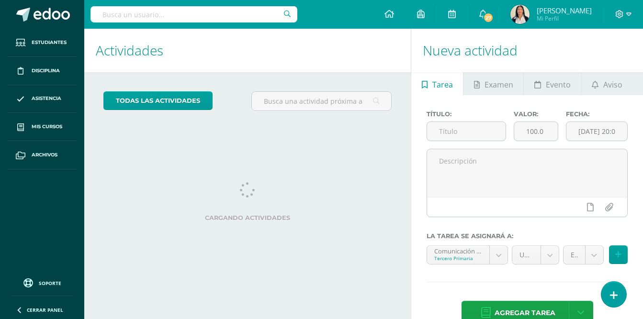
click at [320, 161] on div "Actividades Actividad todas las Actividades No tienes actividades Échale un vis…" at bounding box center [245, 186] width 330 height 314
click at [493, 13] on span "27" at bounding box center [488, 17] width 11 height 11
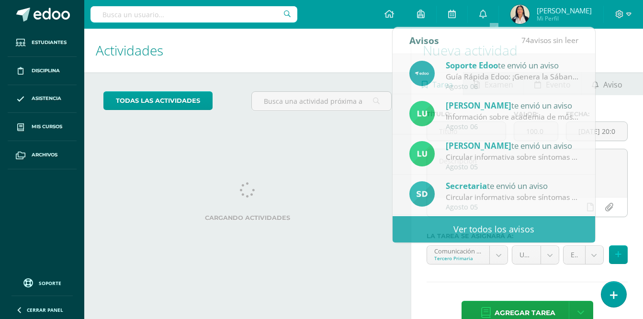
click at [312, 135] on div "todas las Actividades No tienes actividades Échale un vistazo a los demás perío…" at bounding box center [247, 105] width 326 height 66
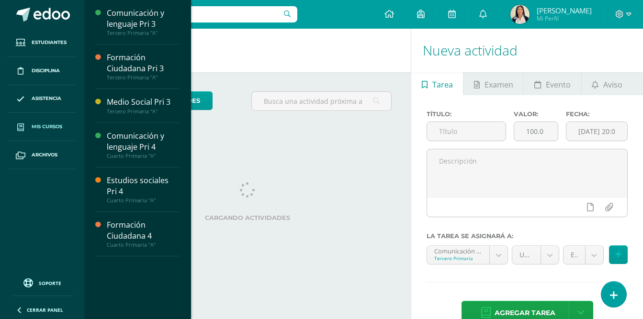
click at [45, 126] on span "Mis cursos" at bounding box center [47, 127] width 31 height 8
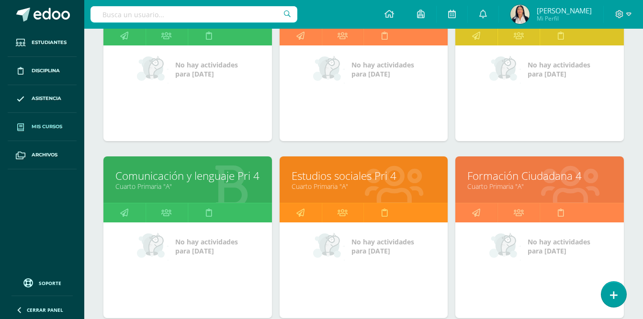
scroll to position [198, 0]
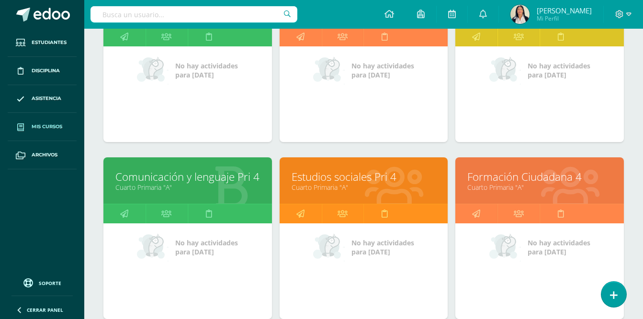
click at [186, 177] on link "Comunicación y lenguaje Pri 4" at bounding box center [187, 176] width 144 height 15
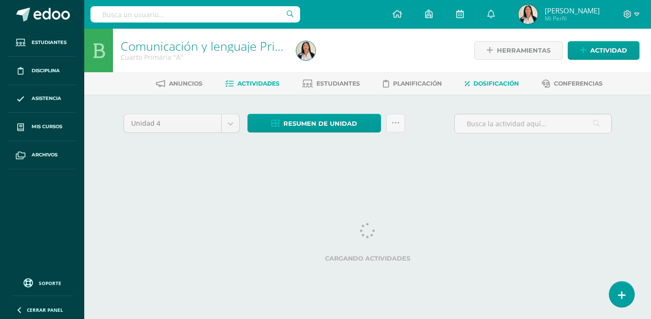
click at [490, 83] on span "Dosificación" at bounding box center [495, 83] width 45 height 7
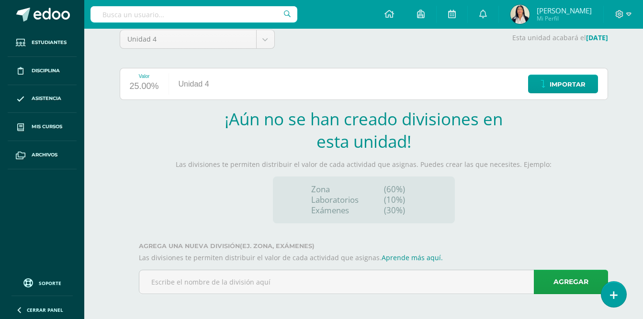
scroll to position [86, 0]
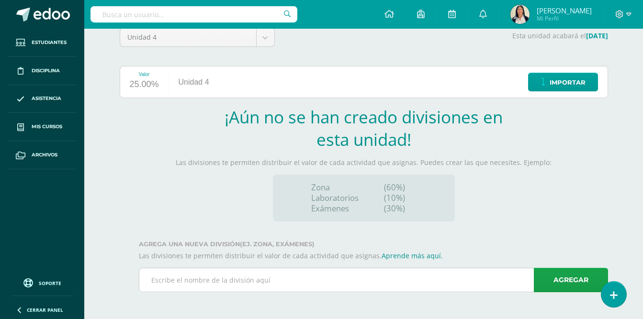
click at [273, 285] on input "text" at bounding box center [373, 279] width 468 height 23
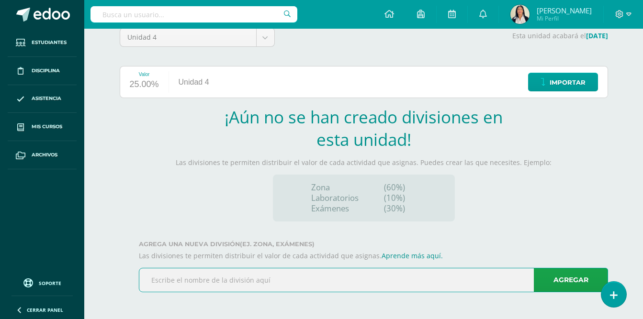
type input "ZONA 1 U3"
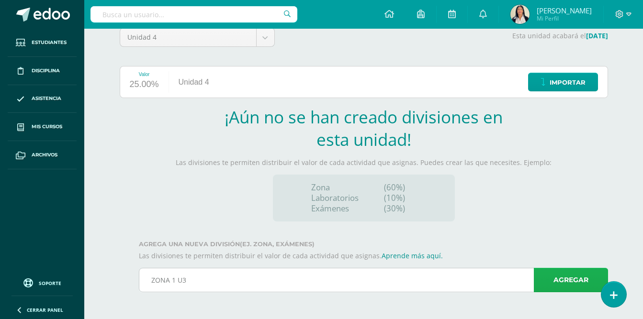
click at [561, 281] on link "Agregar" at bounding box center [570, 280] width 74 height 24
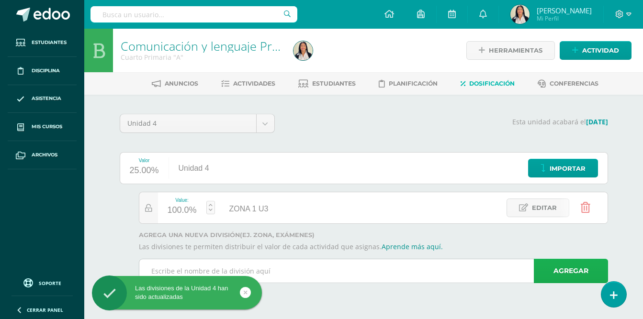
scroll to position [0, 0]
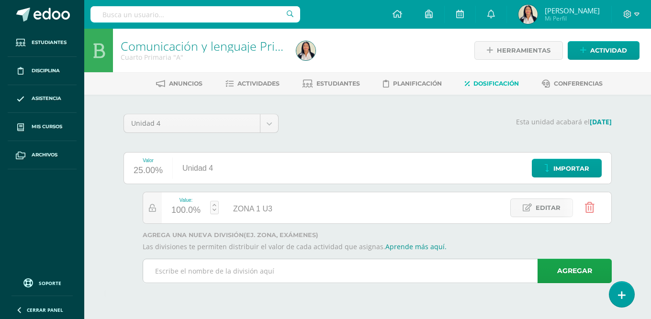
click at [378, 270] on input "text" at bounding box center [377, 270] width 468 height 23
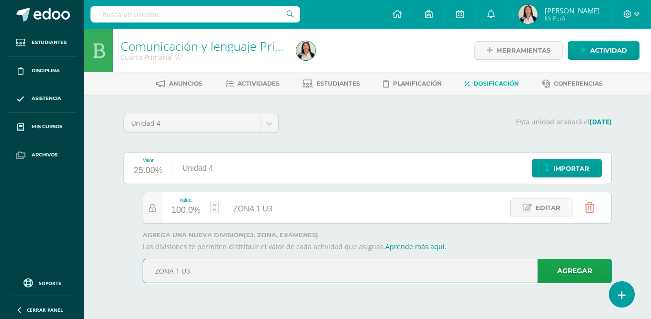
click at [178, 271] on input "ZONA 1 U3" at bounding box center [377, 270] width 468 height 23
type input "ZONA 2 U3"
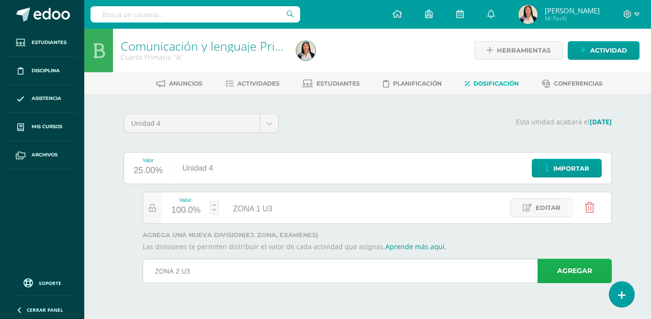
click at [566, 272] on link "Agregar" at bounding box center [574, 271] width 74 height 24
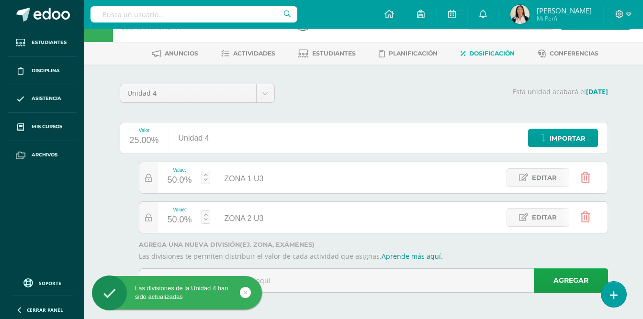
scroll to position [31, 0]
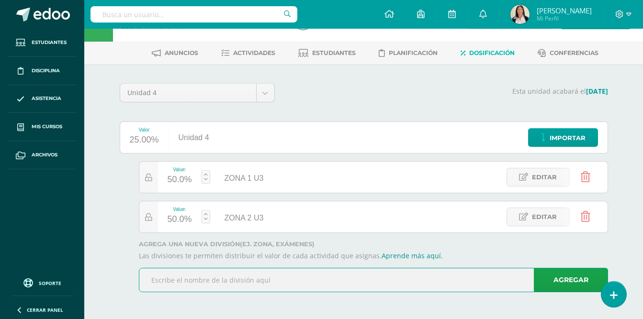
click at [434, 281] on input "text" at bounding box center [373, 279] width 468 height 23
type input "EXAMEN FINAL EFU4"
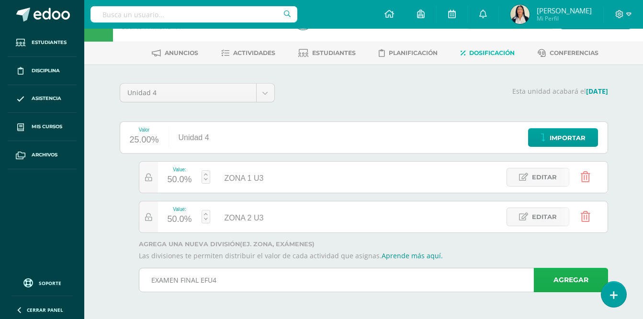
click at [564, 281] on link "Agregar" at bounding box center [570, 280] width 74 height 24
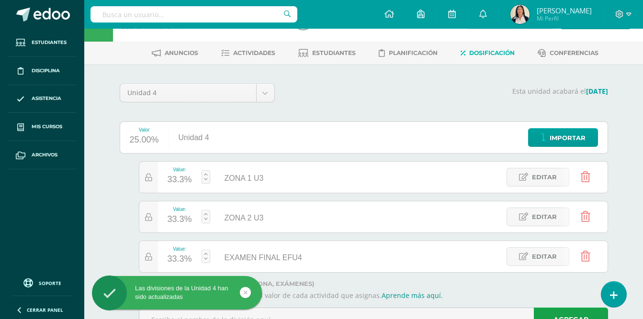
click at [207, 256] on link at bounding box center [205, 256] width 9 height 13
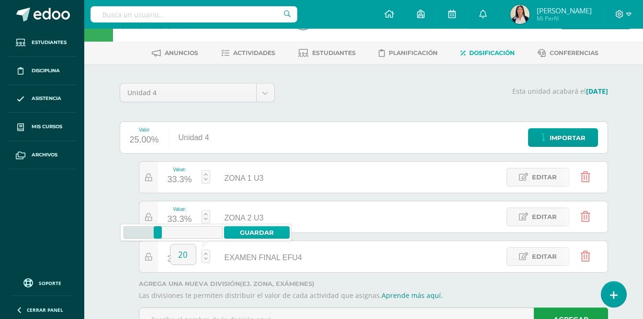
click at [260, 232] on link "Guardar" at bounding box center [257, 232] width 66 height 12
type input "20"
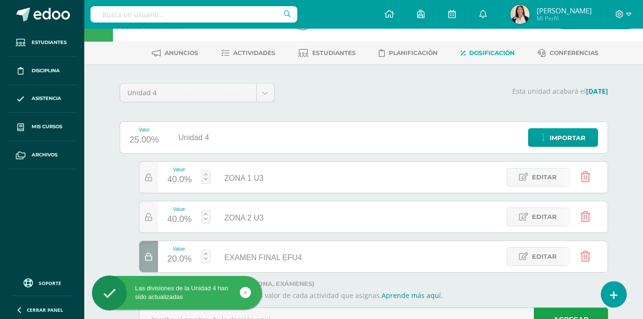
click at [633, 174] on div "Comunicación y lenguaje Pri 4 Cuarto Primaria "A" Herramientas Detalle de asist…" at bounding box center [363, 178] width 558 height 361
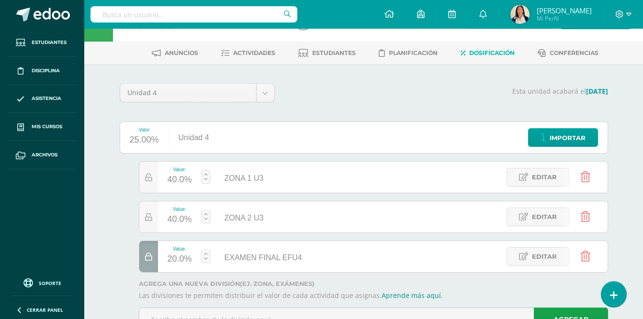
click at [395, 101] on div "Esta unidad acabará el 16/10/2025" at bounding box center [446, 96] width 333 height 27
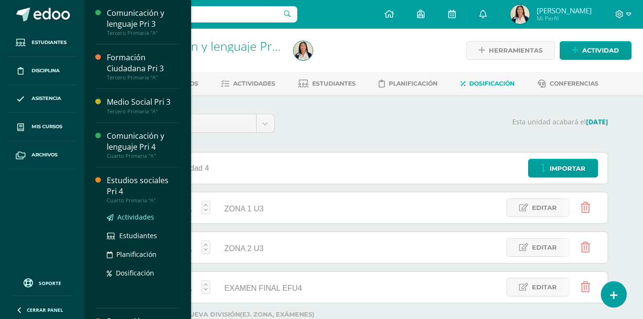
click at [133, 217] on span "Actividades" at bounding box center [135, 216] width 37 height 9
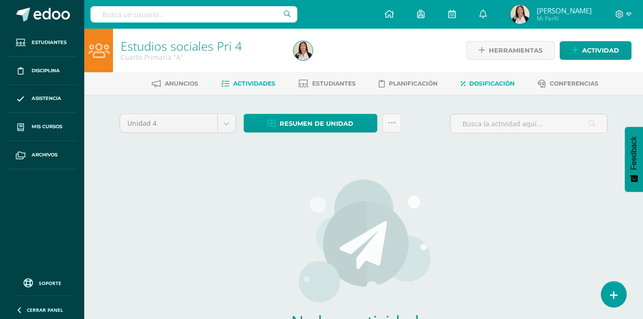
click at [493, 85] on span "Dosificación" at bounding box center [491, 83] width 45 height 7
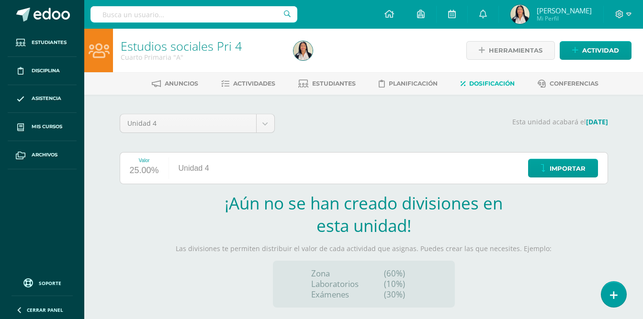
scroll to position [160, 0]
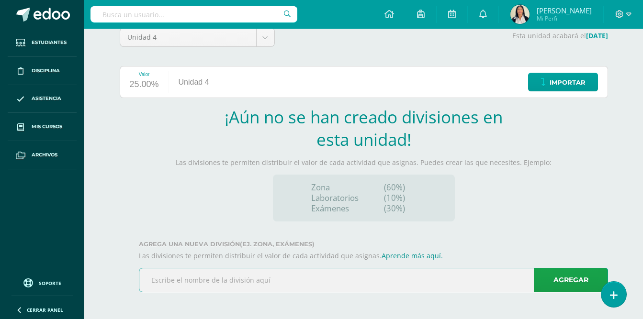
click at [292, 272] on input "text" at bounding box center [373, 279] width 468 height 23
click at [352, 279] on input "ZONA 1 U4" at bounding box center [373, 279] width 468 height 23
type input "ZONA 1 U4"
click at [564, 286] on link "Agregar" at bounding box center [570, 280] width 74 height 24
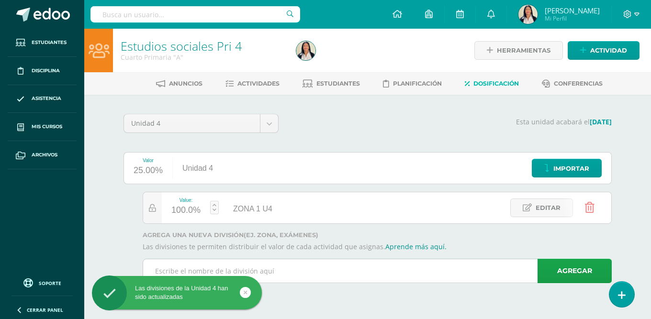
click at [420, 266] on input "text" at bounding box center [377, 270] width 468 height 23
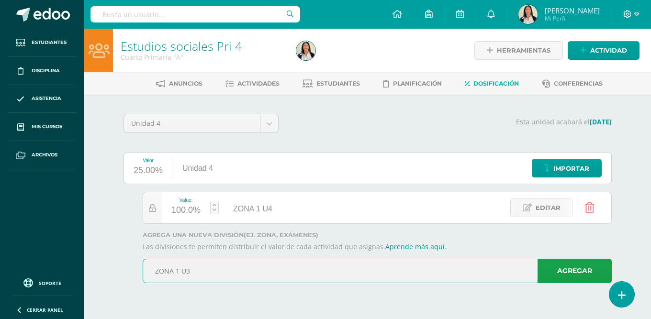
click at [178, 270] on input "ZONA 1 U3" at bounding box center [377, 270] width 468 height 23
click at [200, 269] on input "ZONA 2 U3" at bounding box center [377, 270] width 468 height 23
type input "ZONA 2 U4"
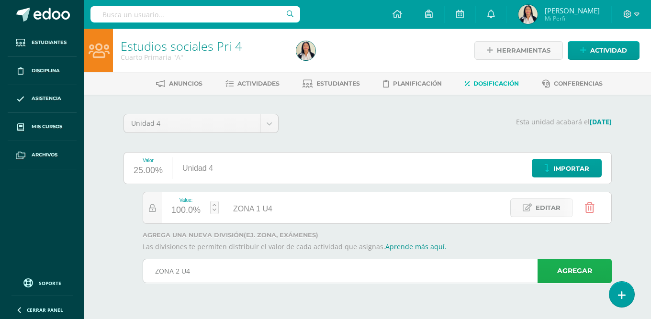
click at [567, 275] on link "Agregar" at bounding box center [574, 271] width 74 height 24
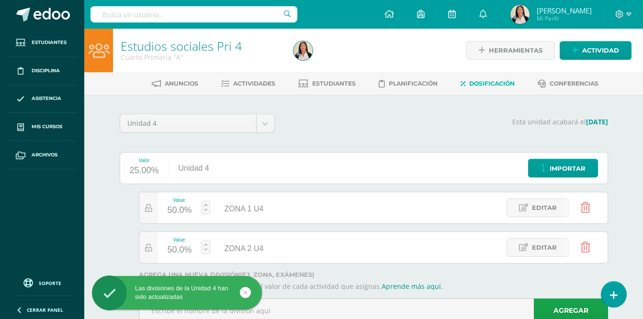
scroll to position [31, 0]
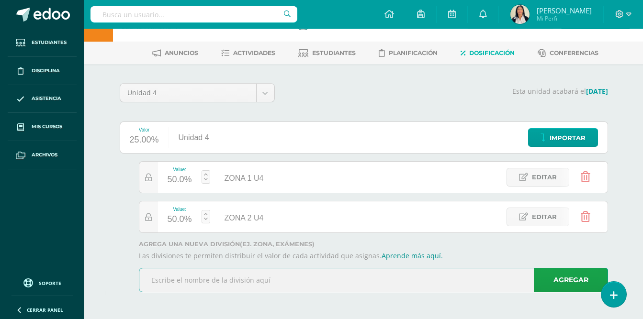
click at [486, 283] on input "text" at bounding box center [373, 279] width 468 height 23
click at [193, 280] on input "EXAMEN FINA U" at bounding box center [373, 279] width 468 height 23
type input "EXAMEN FINAL EFU4"
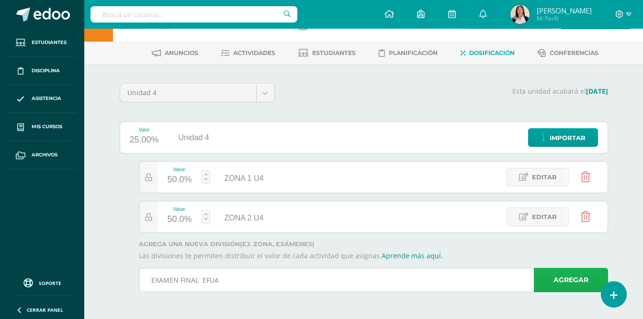
click at [564, 282] on link "Agregar" at bounding box center [570, 280] width 74 height 24
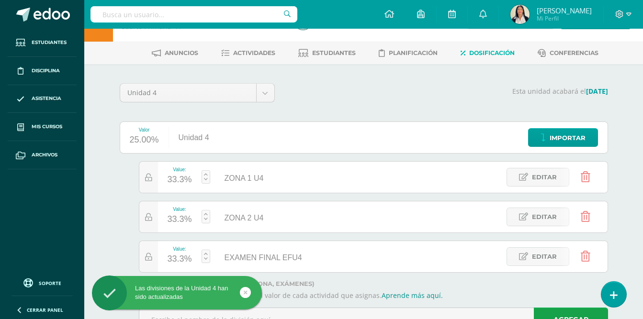
click at [207, 257] on link at bounding box center [205, 256] width 9 height 13
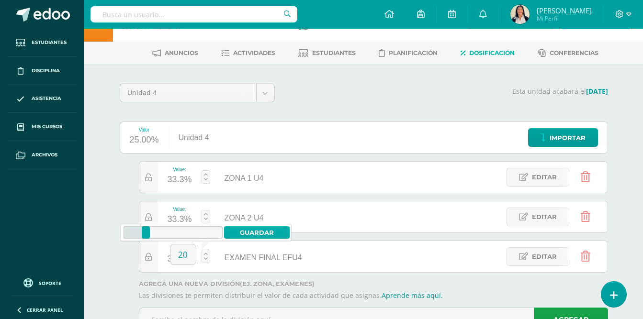
type input "20"
click at [274, 233] on link "Guardar" at bounding box center [257, 232] width 66 height 12
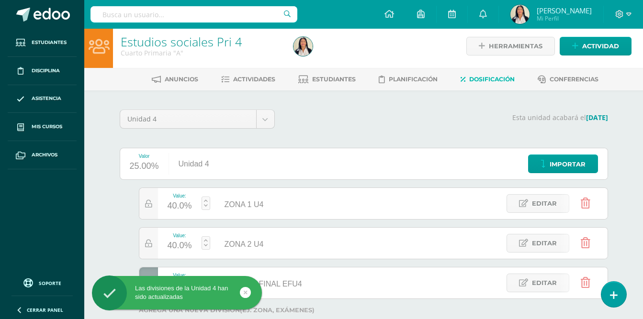
scroll to position [0, 0]
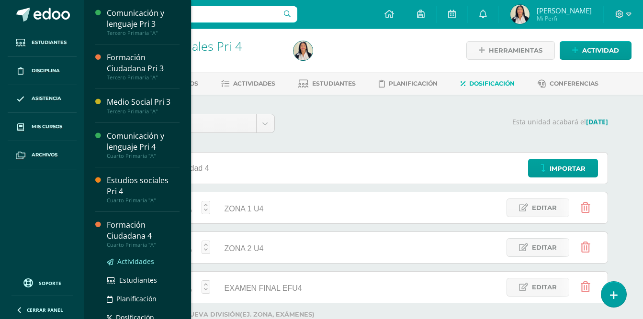
click at [131, 264] on span "Actividades" at bounding box center [135, 261] width 37 height 9
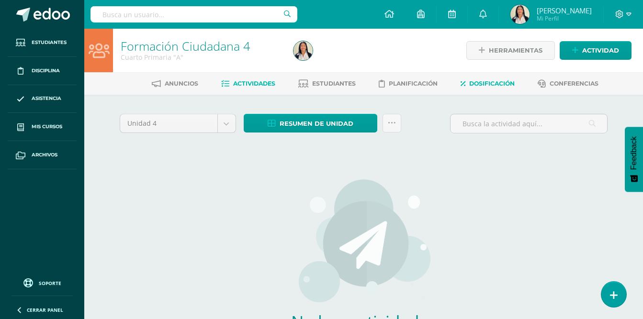
click at [489, 82] on span "Dosificación" at bounding box center [491, 83] width 45 height 7
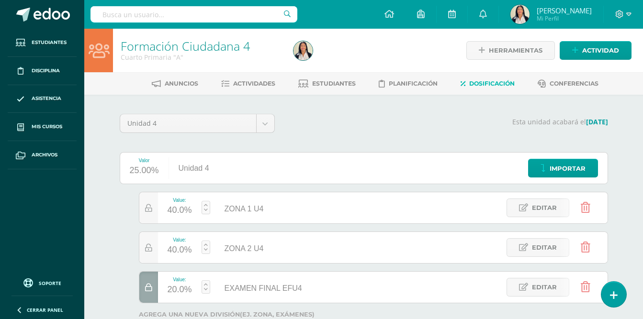
click at [376, 128] on div "Esta unidad acabará el 16/10/2025" at bounding box center [446, 127] width 333 height 27
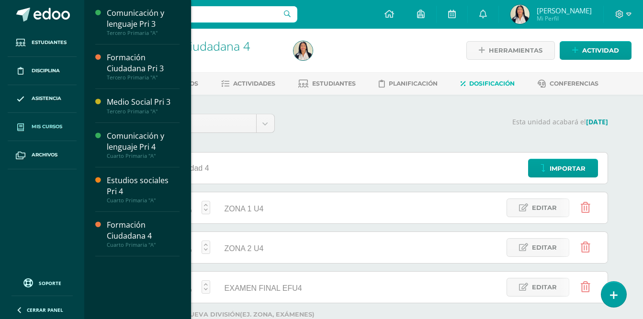
click at [51, 125] on span "Mis cursos" at bounding box center [47, 127] width 31 height 8
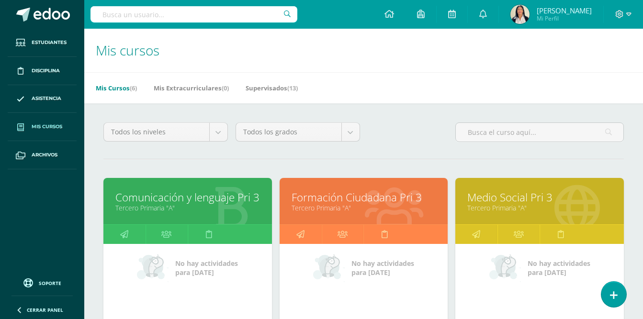
click at [188, 202] on link "Comunicación y lenguaje Pri 3" at bounding box center [187, 197] width 144 height 15
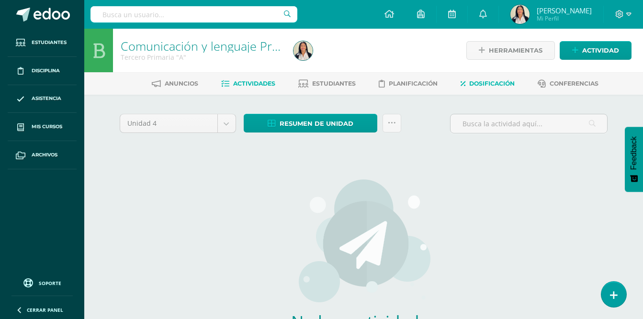
click at [489, 84] on span "Dosificación" at bounding box center [491, 83] width 45 height 7
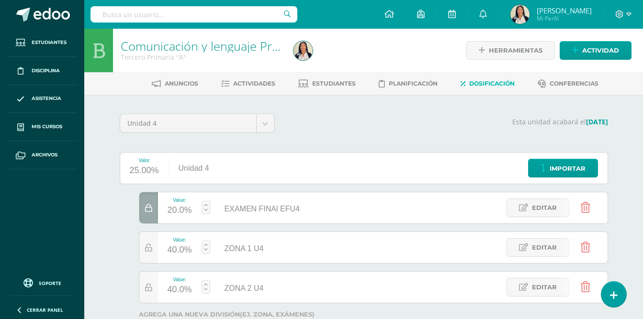
click at [409, 130] on div "Esta unidad acabará el 16/10/2025" at bounding box center [446, 127] width 333 height 27
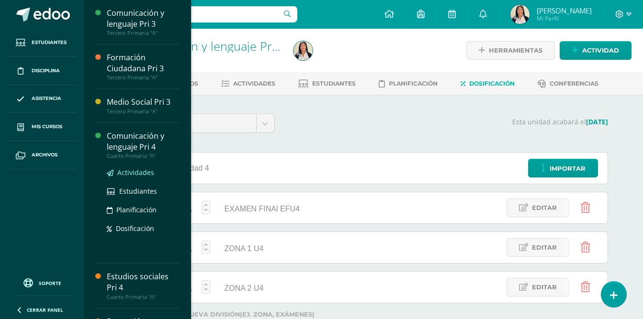
click at [130, 171] on span "Actividades" at bounding box center [135, 172] width 37 height 9
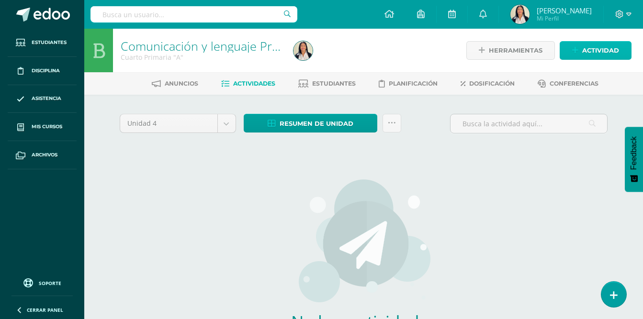
click at [592, 53] on span "Actividad" at bounding box center [600, 51] width 37 height 18
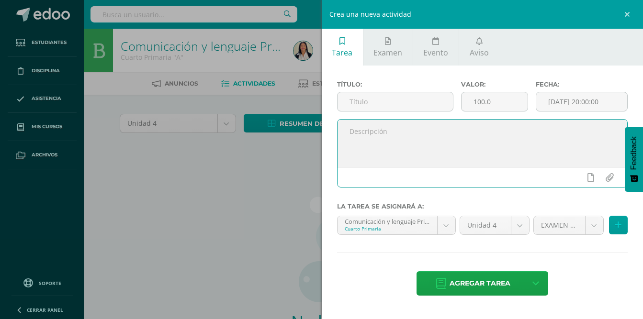
click at [429, 152] on textarea at bounding box center [482, 144] width 290 height 48
paste textarea "Buenos días apreciables chicos, les comparto instrucciones para realizar sus ac…"
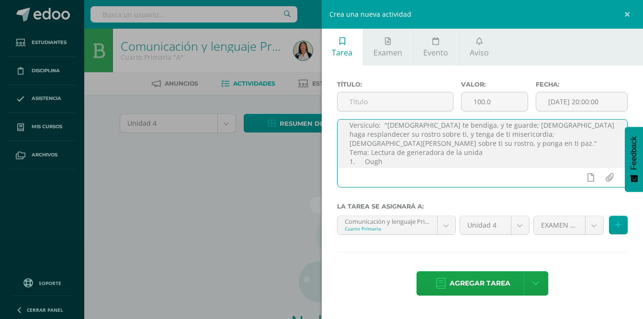
scroll to position [36, 0]
type textarea "Buenos días apreciables chicos, les comparto instrucciones para realizar sus ac…"
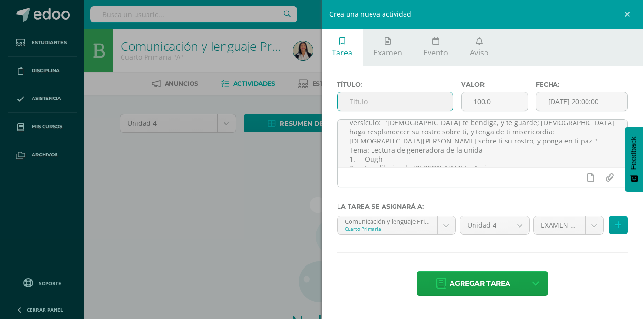
click at [373, 101] on input "text" at bounding box center [395, 101] width 116 height 19
type input "l"
type input "Lectura de Ough"
drag, startPoint x: 503, startPoint y: 100, endPoint x: 462, endPoint y: 105, distance: 41.9
click at [462, 105] on input "100.0" at bounding box center [494, 101] width 66 height 19
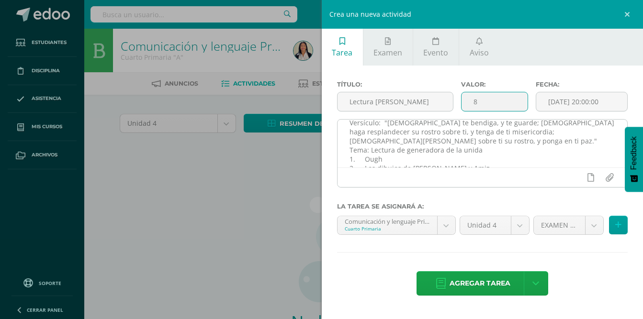
type input "8"
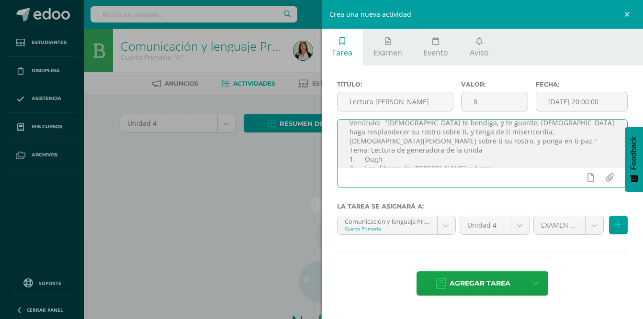
click at [530, 155] on textarea "Buenos días apreciables chicos, les comparto instrucciones para realizar sus ac…" at bounding box center [482, 144] width 290 height 48
click at [595, 228] on body "Estudiantes Disciplina Asistencia Mis cursos Archivos Soporte Ayuda Reportar un…" at bounding box center [321, 205] width 643 height 411
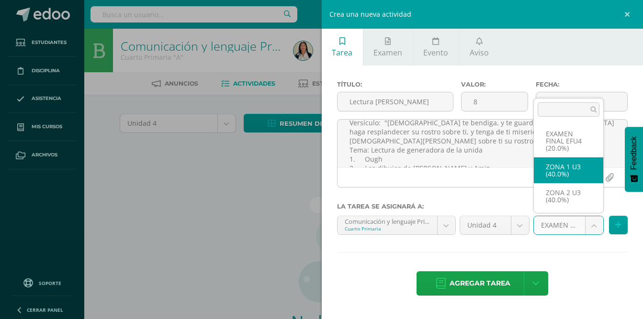
select select "30883"
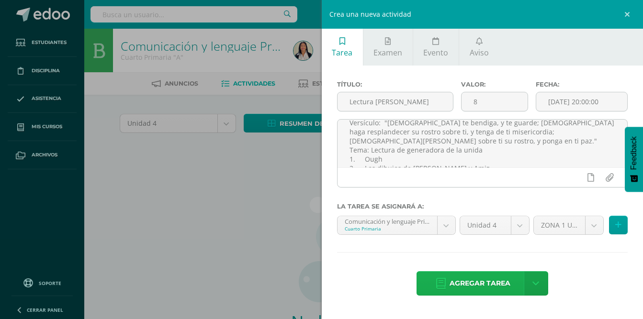
click at [482, 288] on span "Agregar tarea" at bounding box center [479, 283] width 61 height 23
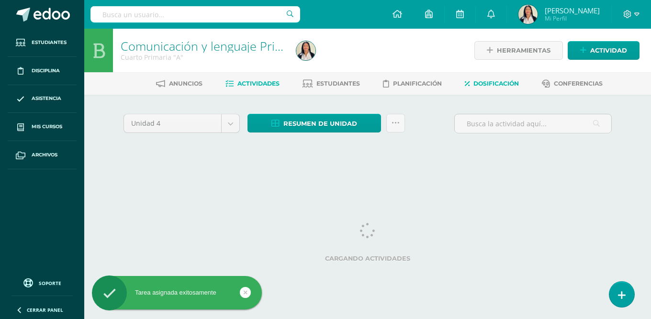
click at [500, 85] on span "Dosificación" at bounding box center [495, 83] width 45 height 7
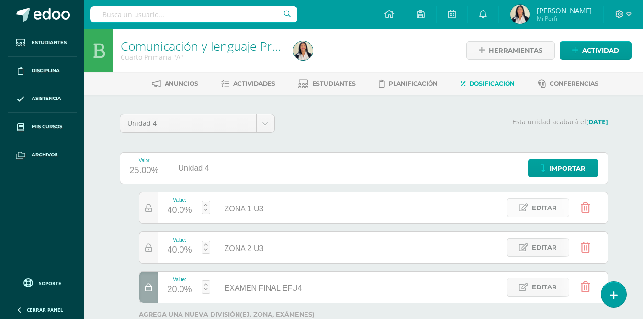
click at [543, 207] on span "Editar" at bounding box center [544, 208] width 25 height 18
click at [279, 207] on input "ZONA 1 U3" at bounding box center [271, 209] width 115 height 20
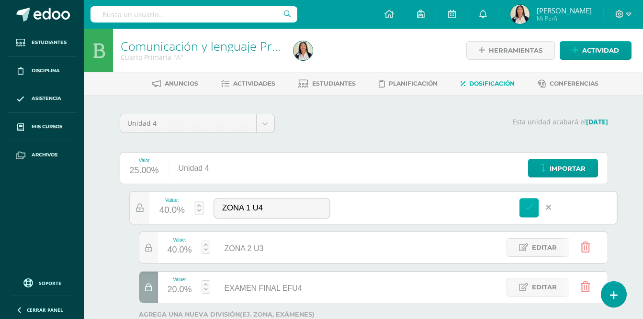
type input "ZONA 1 U4"
click at [527, 211] on icon at bounding box center [528, 207] width 9 height 9
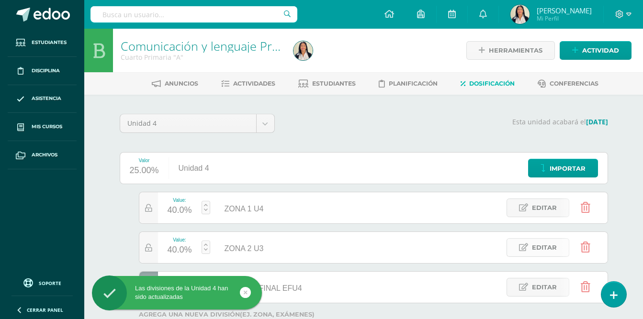
click at [540, 246] on span "Editar" at bounding box center [544, 248] width 25 height 18
click at [272, 249] on input "ZONA 2 U3" at bounding box center [271, 248] width 115 height 20
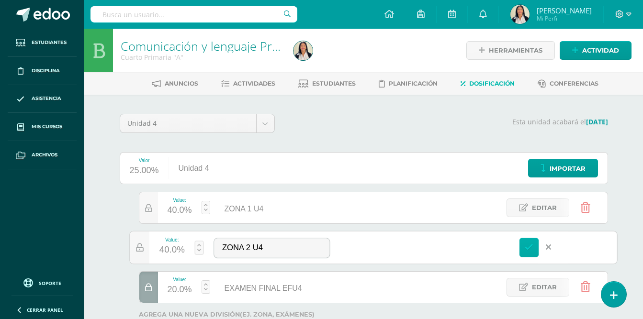
type input "ZONA 2 U4"
click at [530, 248] on icon at bounding box center [528, 247] width 9 height 9
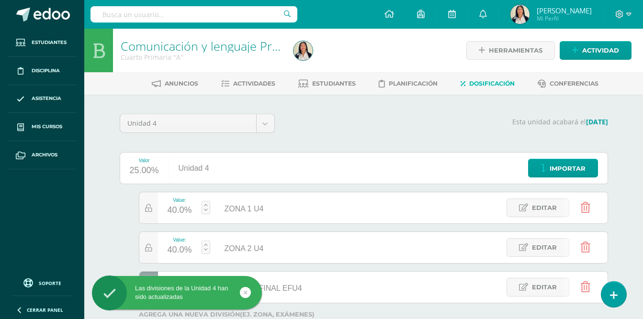
click at [630, 233] on div "Comunicación y lenguaje Pri 4 Cuarto Primaria "A" Herramientas Detalle de asist…" at bounding box center [363, 209] width 558 height 361
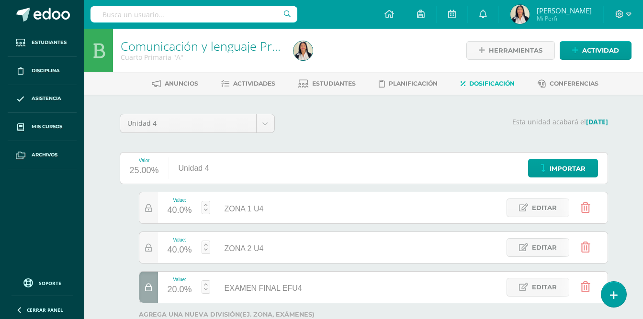
click at [440, 128] on div "Esta unidad acabará el 16/10/2025" at bounding box center [446, 127] width 333 height 27
click at [185, 49] on link "Comunicación y lenguaje Pri 4" at bounding box center [203, 46] width 164 height 16
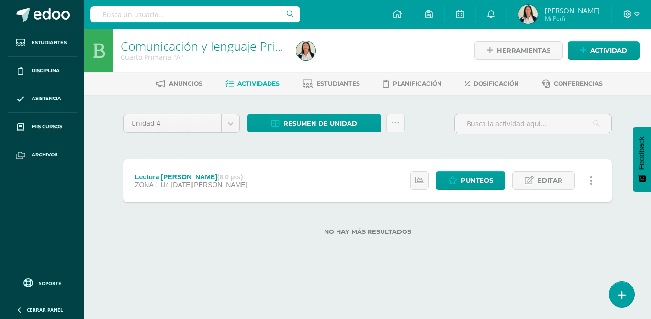
click at [442, 148] on div "Unidad 4 Unidad 1 Unidad 2 Unidad 3 Unidad 4 Resumen de unidad Descargar como H…" at bounding box center [368, 180] width 496 height 133
click at [594, 48] on span "Actividad" at bounding box center [608, 51] width 37 height 18
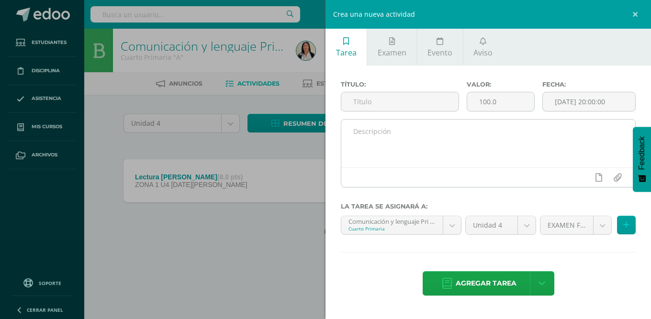
click at [389, 138] on textarea at bounding box center [488, 144] width 294 height 48
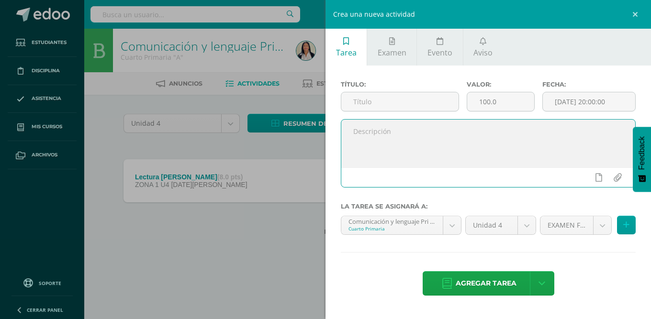
paste textarea "Buenos días apreciables chicos, les comparto instrucciones para realizar sus ac…"
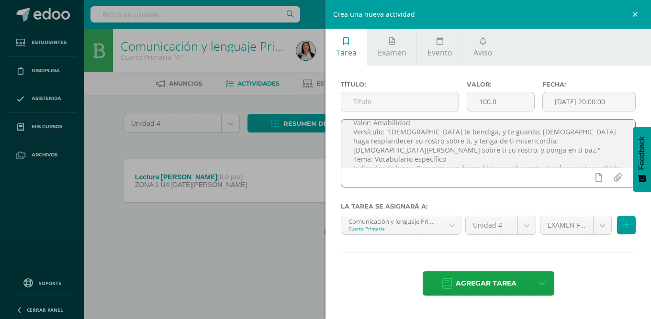
scroll to position [32, 0]
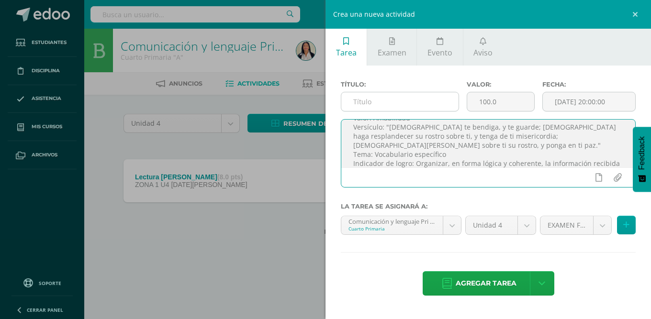
type textarea "Buenos días apreciables chicos, les comparto instrucciones para realizar sus ac…"
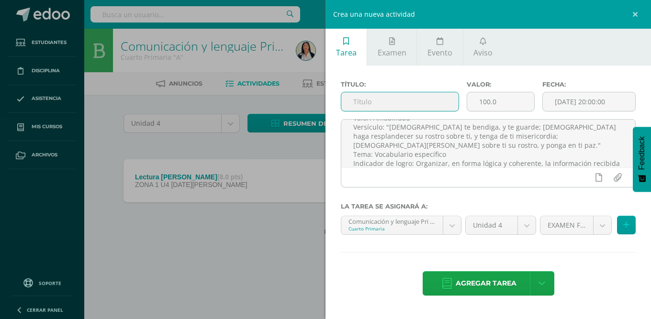
click at [382, 102] on input "text" at bounding box center [399, 101] width 117 height 19
type input "Vocabulario específico"
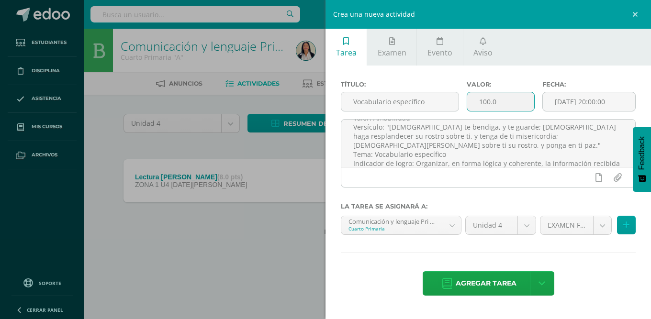
drag, startPoint x: 504, startPoint y: 101, endPoint x: 473, endPoint y: 102, distance: 31.1
click at [473, 102] on input "100.0" at bounding box center [500, 101] width 67 height 19
type input "8"
click at [600, 225] on body "Estudiantes Disciplina Asistencia Mis cursos Archivos Soporte Ayuda Reportar un…" at bounding box center [325, 133] width 651 height 266
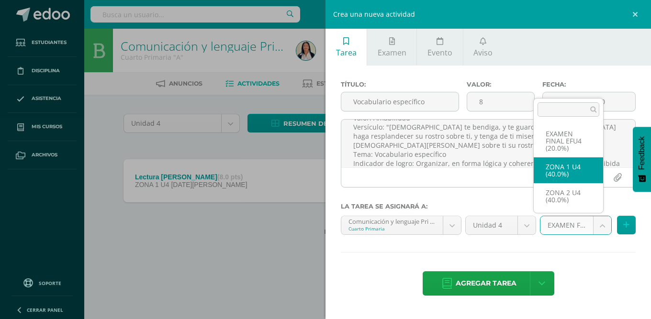
select select "30883"
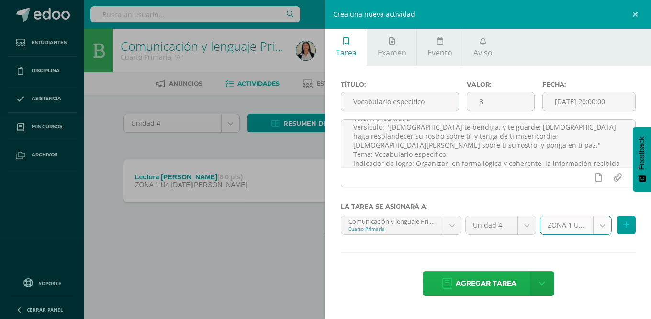
click at [496, 288] on span "Agregar tarea" at bounding box center [485, 283] width 61 height 23
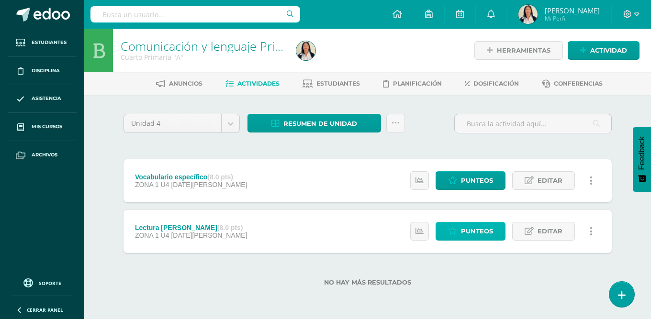
click at [478, 233] on span "Punteos" at bounding box center [477, 231] width 32 height 18
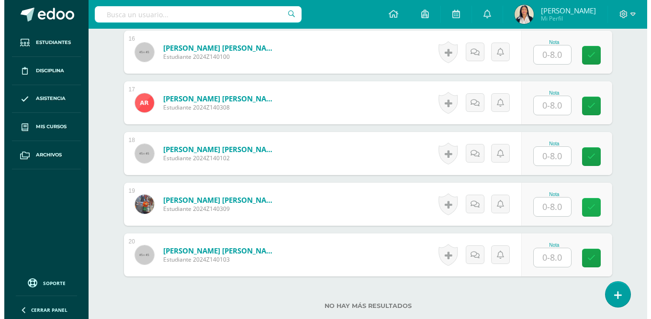
scroll to position [1114, 0]
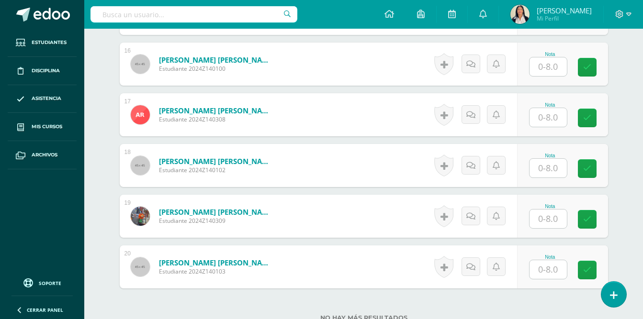
click at [551, 108] on input "text" at bounding box center [547, 117] width 37 height 19
type input "8"
click at [475, 111] on icon at bounding box center [474, 115] width 10 height 8
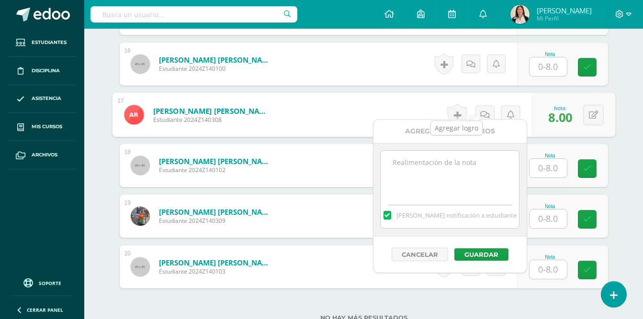
click at [455, 108] on link at bounding box center [456, 115] width 20 height 22
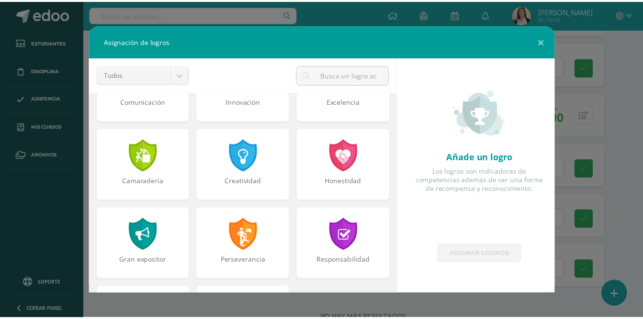
scroll to position [292, 0]
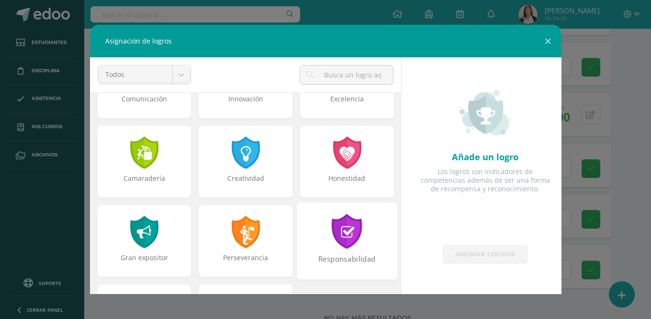
click at [341, 231] on div at bounding box center [347, 231] width 33 height 35
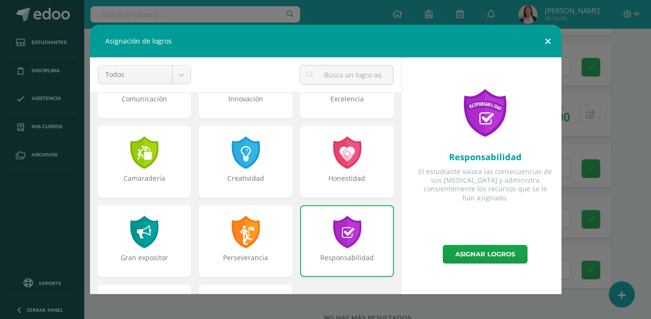
click at [542, 44] on button at bounding box center [547, 41] width 27 height 33
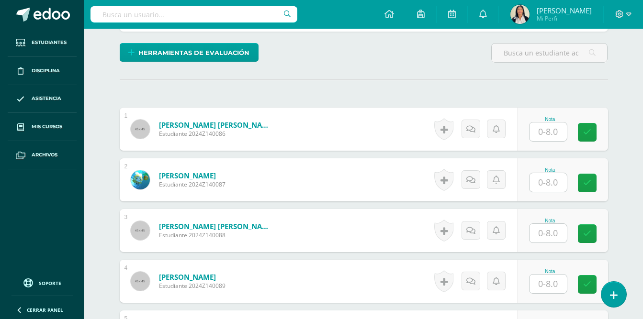
scroll to position [198, 0]
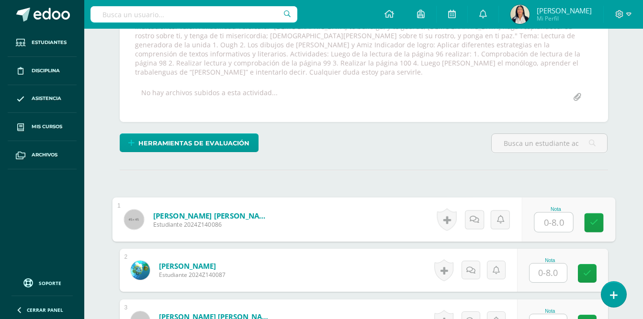
click at [548, 215] on input "text" at bounding box center [553, 222] width 38 height 19
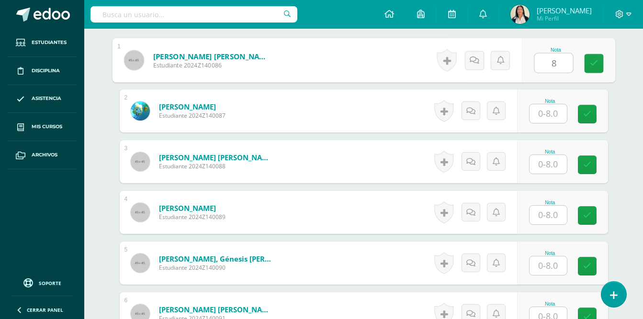
scroll to position [476, 0]
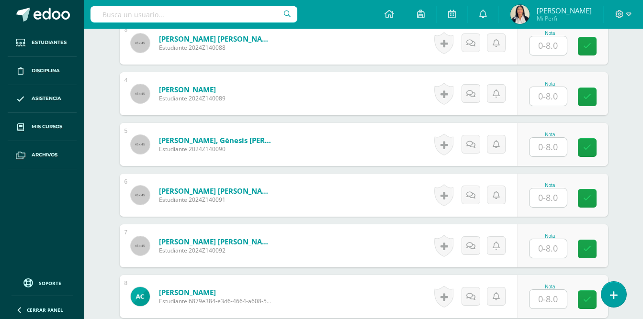
type input "8"
click at [542, 189] on input "text" at bounding box center [547, 197] width 37 height 19
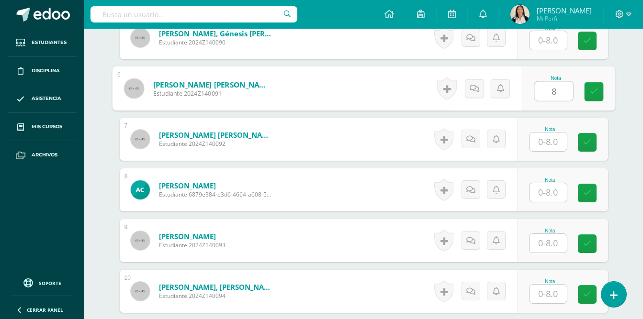
scroll to position [592, 0]
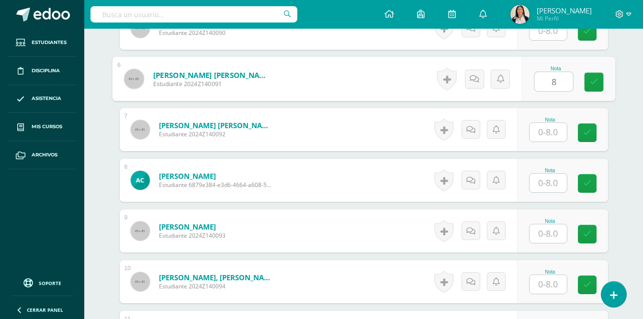
type input "8"
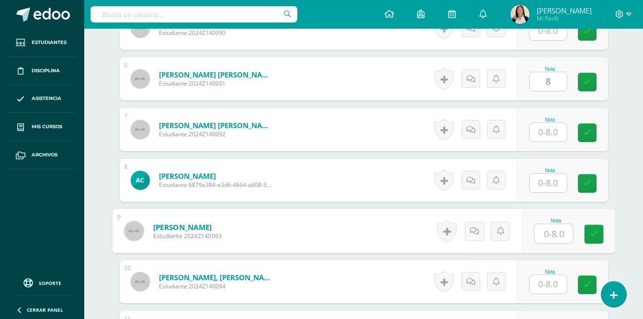
click at [547, 224] on input "text" at bounding box center [553, 233] width 38 height 19
type input "8"
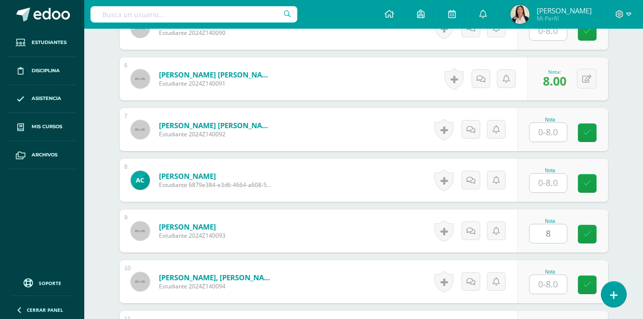
click at [627, 253] on div "Comunicación y lenguaje Pri 4 Cuarto Primaria "A" Herramientas Detalle de asist…" at bounding box center [363, 178] width 558 height 1484
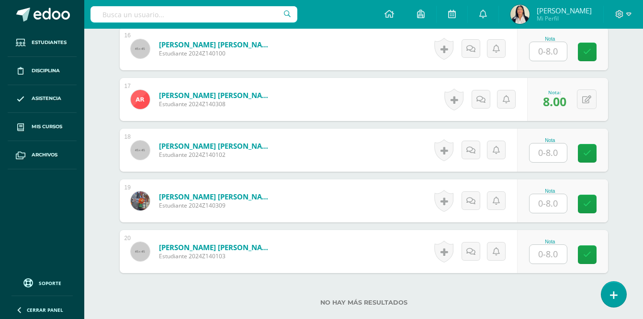
scroll to position [1137, 0]
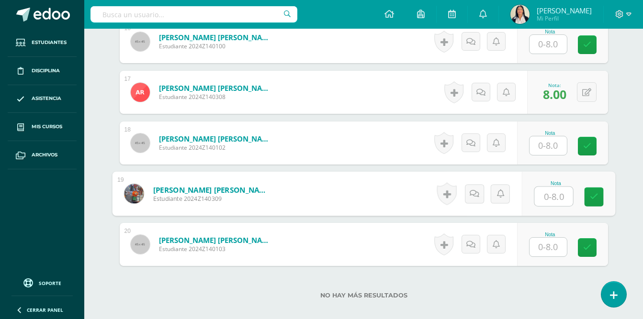
click at [552, 188] on input "text" at bounding box center [553, 196] width 38 height 19
type input "6"
click at [473, 189] on icon at bounding box center [474, 193] width 10 height 8
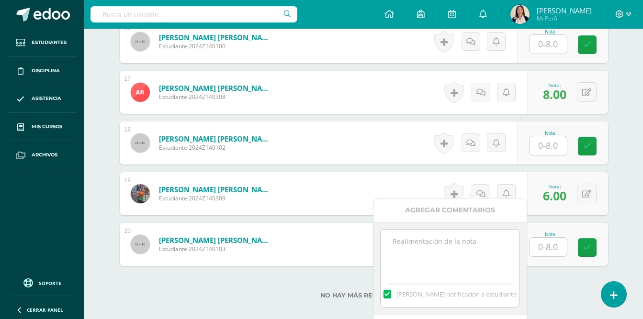
click at [429, 240] on textarea at bounding box center [449, 254] width 138 height 48
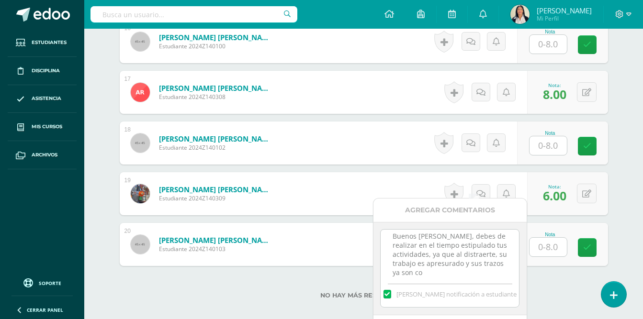
scroll to position [14, 0]
click at [473, 265] on textarea "Buenos [PERSON_NAME], debes de realizar en el tiempo estipulado tus actividades…" at bounding box center [449, 254] width 138 height 48
click at [479, 257] on textarea "Buenos [PERSON_NAME], debes de realizar en el tiempo estipulado tus actividades…" at bounding box center [449, 254] width 138 height 48
click at [406, 265] on textarea "Buenos [PERSON_NAME], debes de realizar en el tiempo estipulado tus actividades…" at bounding box center [449, 254] width 138 height 48
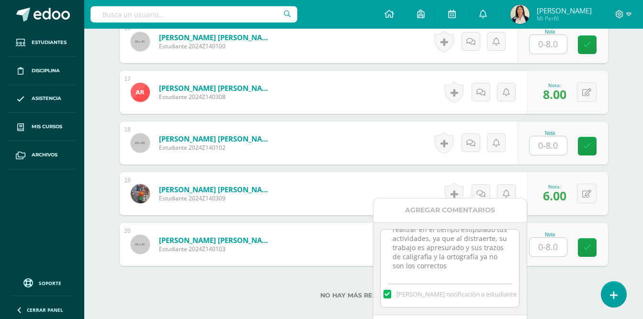
click at [453, 266] on textarea "Buenos [PERSON_NAME], debes de realizar en el tiempo estipulado tus actividades…" at bounding box center [449, 254] width 138 height 48
type textarea "Buenos [PERSON_NAME], debes de realizar en el tiempo estipulado tus actividades…"
drag, startPoint x: 454, startPoint y: 265, endPoint x: 378, endPoint y: 228, distance: 84.3
click at [378, 228] on div "Buenos [PERSON_NAME], debes de realizar en el tiempo estipulado tus actividades…" at bounding box center [449, 268] width 153 height 93
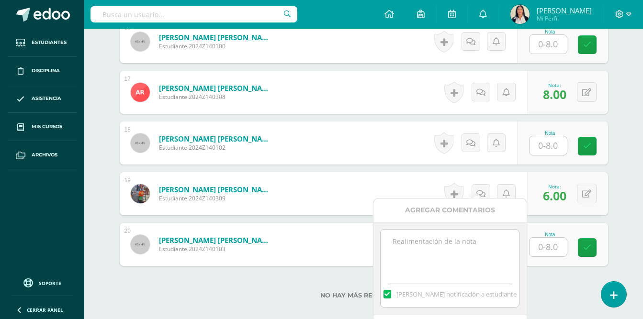
paste textarea "Buenos [PERSON_NAME], debes de realizar en el tiempo estipulado tus actividades…"
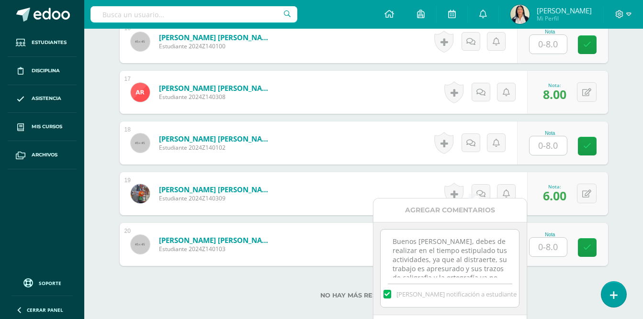
click at [458, 242] on textarea "Buenos [PERSON_NAME], debes de realizar en el tiempo estipulado tus actividades…" at bounding box center [449, 254] width 138 height 48
type textarea "Buenos [PERSON_NAME]: Debes de realizar en el tiempo estipulado tus actividades…"
click at [544, 269] on div "No hay más resultados" at bounding box center [364, 288] width 488 height 44
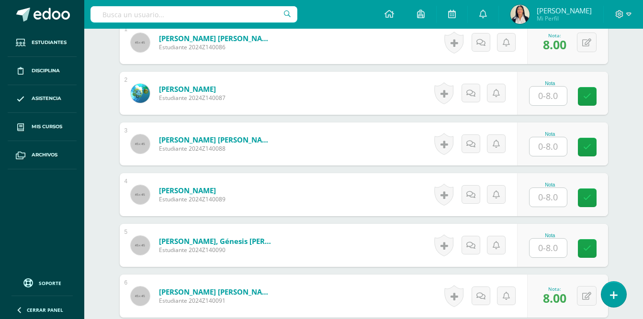
scroll to position [385, 0]
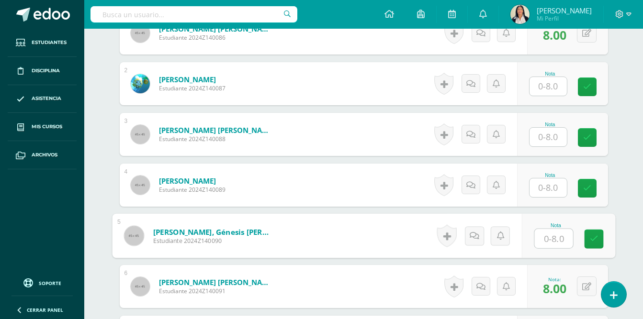
drag, startPoint x: 544, startPoint y: 230, endPoint x: 545, endPoint y: 222, distance: 7.7
click at [544, 229] on input "text" at bounding box center [553, 238] width 38 height 19
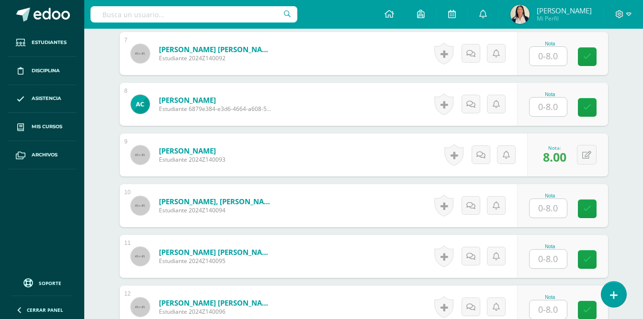
scroll to position [671, 0]
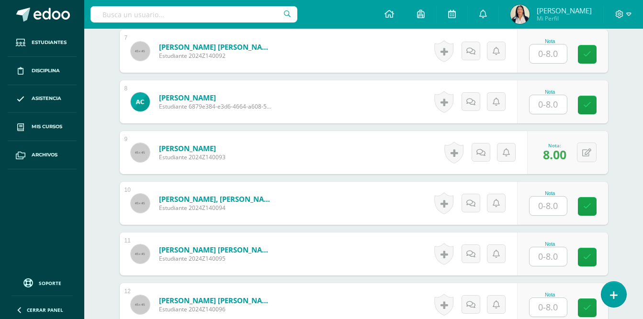
type input "8"
click at [551, 197] on input "text" at bounding box center [553, 206] width 38 height 19
type input "6"
click at [477, 199] on icon at bounding box center [474, 203] width 10 height 8
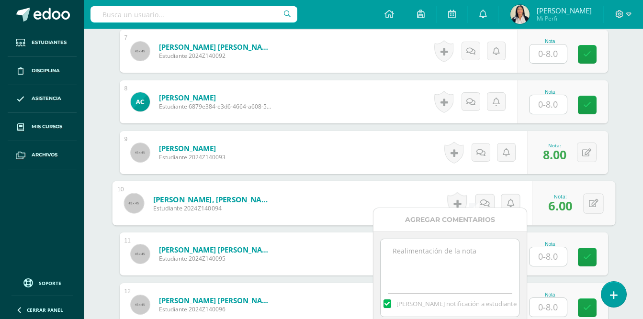
click at [461, 247] on textarea at bounding box center [449, 263] width 138 height 48
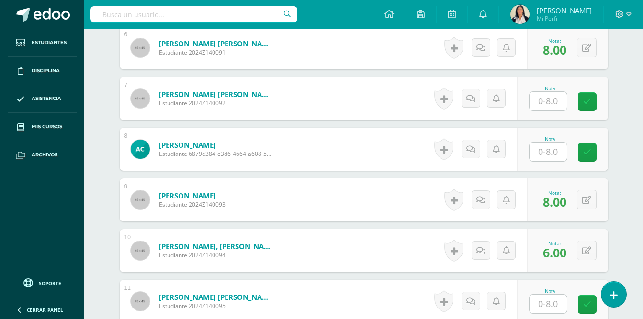
scroll to position [621, 0]
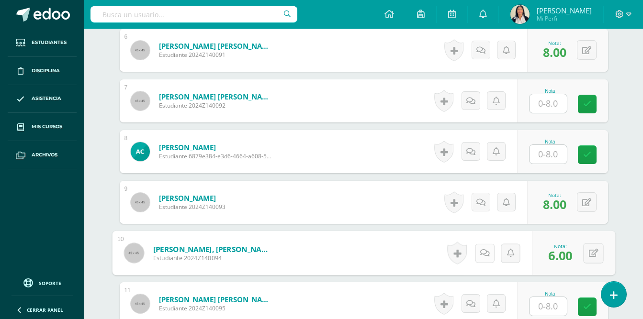
click at [484, 249] on icon at bounding box center [484, 253] width 10 height 8
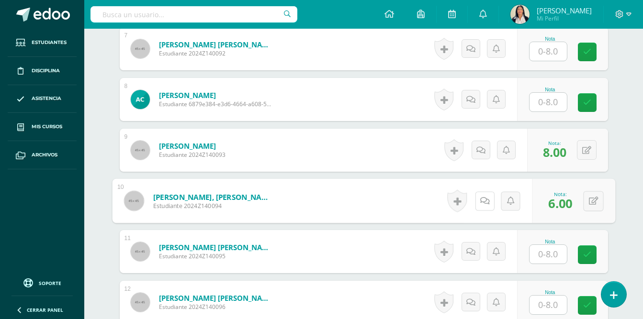
scroll to position [683, 0]
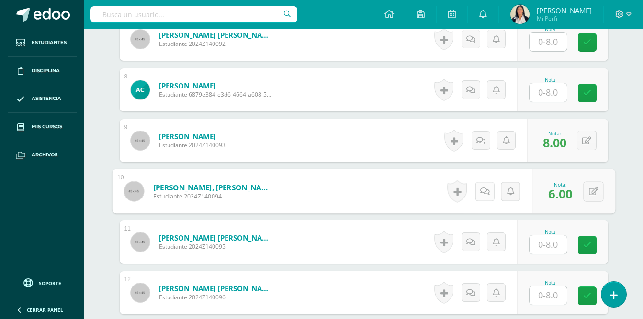
click at [485, 187] on icon at bounding box center [484, 191] width 10 height 8
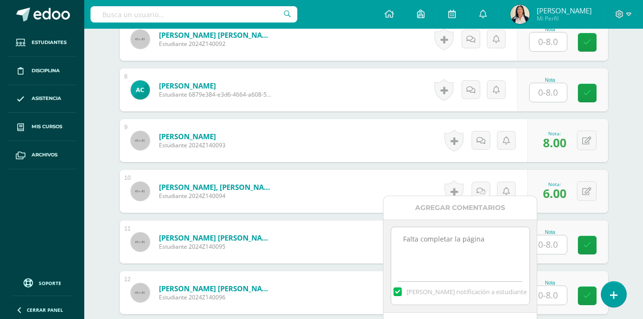
click at [487, 242] on textarea "Falta completar la página" at bounding box center [460, 251] width 138 height 48
type textarea "Falta completar la página, 89 favor de completar ya que es zona 1 de la 4ta. Un…"
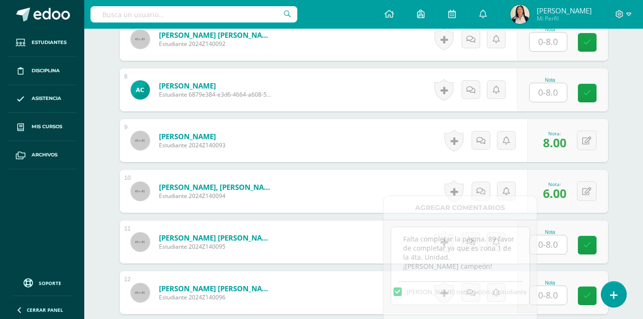
click at [623, 207] on div "¿Estás seguro que quieres eliminar esta actividad? Esto borrará la actividad y …" at bounding box center [363, 121] width 526 height 1418
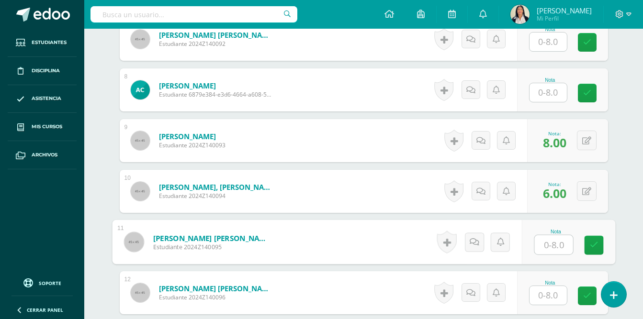
click at [546, 235] on input "text" at bounding box center [553, 244] width 38 height 19
click at [478, 182] on link at bounding box center [480, 191] width 19 height 19
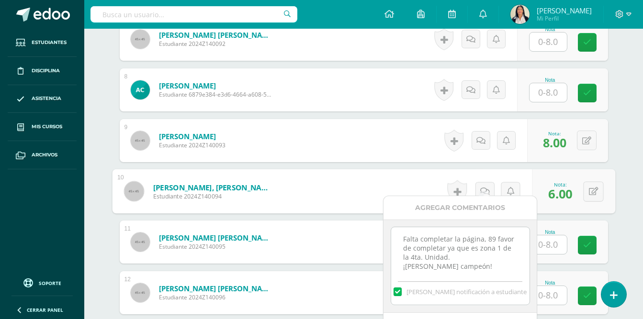
click at [625, 173] on div "¿Estás seguro que quieres eliminar esta actividad? Esto borrará la actividad y …" at bounding box center [363, 121] width 526 height 1418
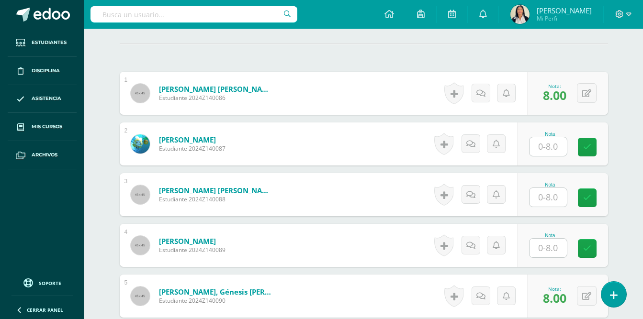
scroll to position [6, 0]
